Goal: Task Accomplishment & Management: Use online tool/utility

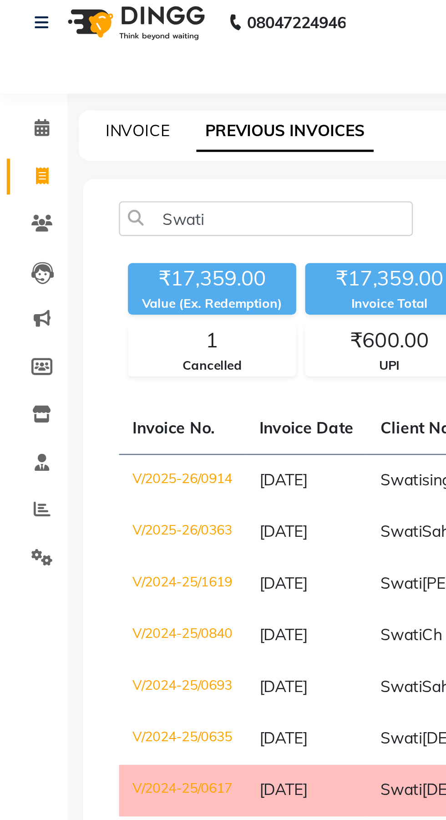
click at [50, 61] on link "INVOICE" at bounding box center [56, 60] width 26 height 8
select select "service"
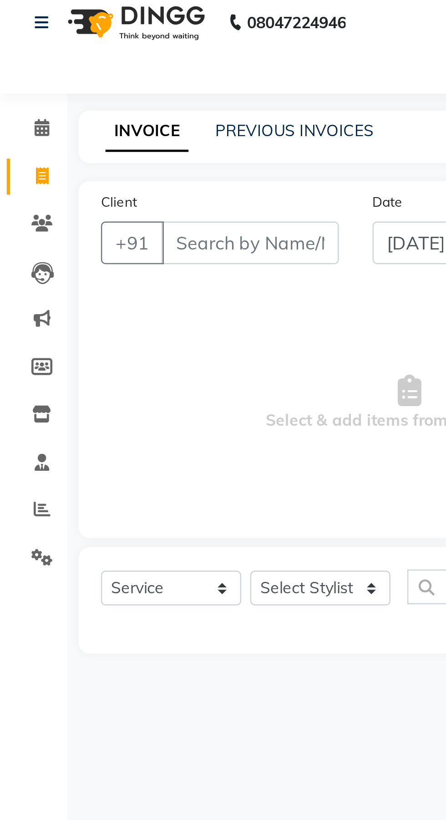
select select "6473"
type input "0917"
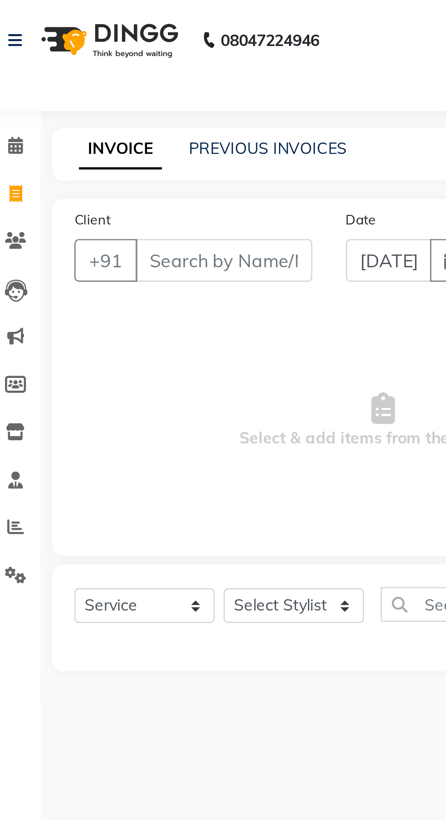
click at [20, 61] on icon at bounding box center [17, 59] width 6 height 7
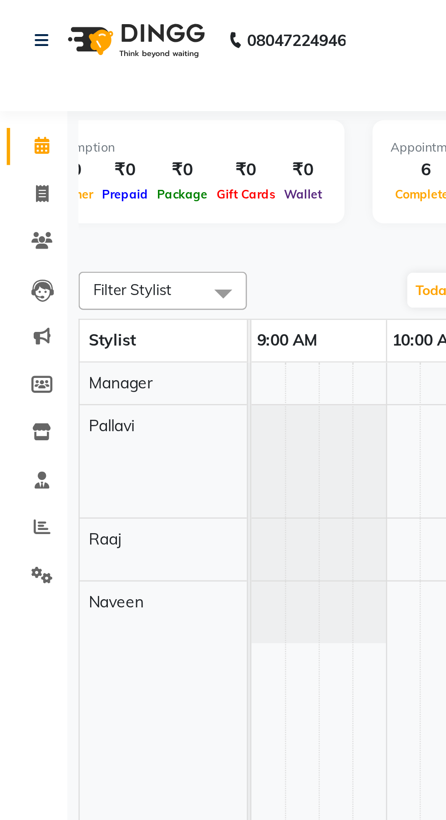
scroll to position [0, 335]
click at [15, 60] on icon at bounding box center [17, 59] width 6 height 7
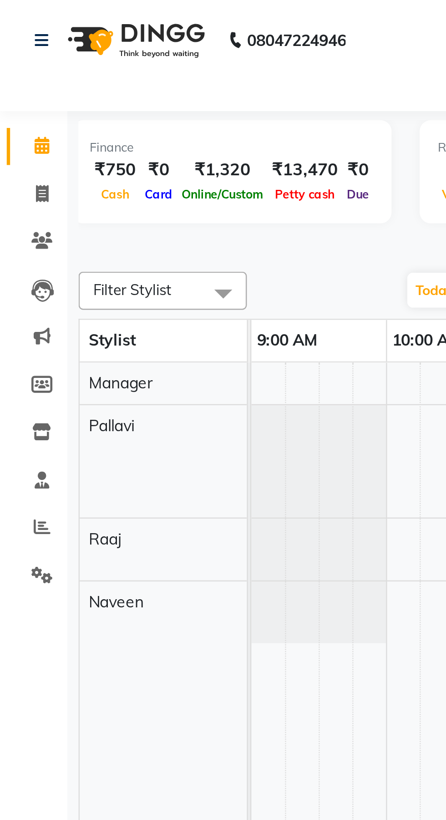
scroll to position [0, 0]
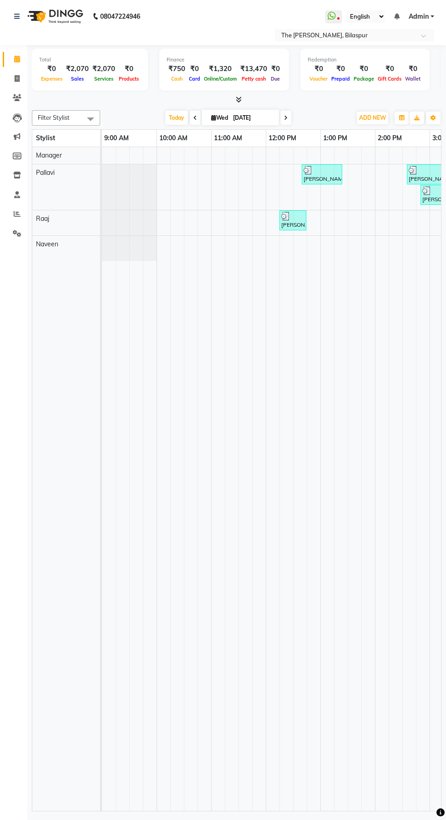
click at [256, 111] on input "[DATE]" at bounding box center [253, 118] width 46 height 14
select select "9"
select select "2025"
click at [237, 99] on icon at bounding box center [239, 99] width 6 height 7
